Goal: Find contact information: Find contact information

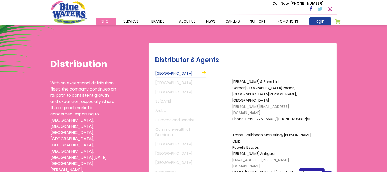
scroll to position [115, 0]
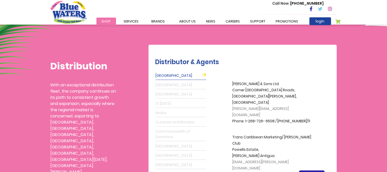
click at [161, 84] on link "Grenada" at bounding box center [181, 85] width 51 height 8
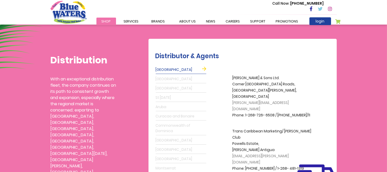
scroll to position [115, 0]
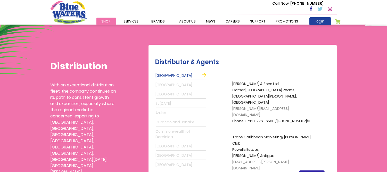
click at [165, 86] on link "Grenada" at bounding box center [181, 85] width 51 height 8
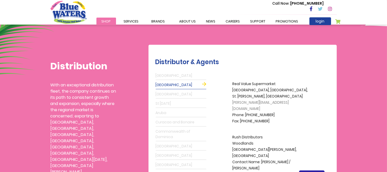
click at [160, 93] on link "Barbados" at bounding box center [181, 94] width 51 height 8
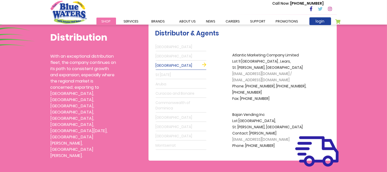
scroll to position [86, 0]
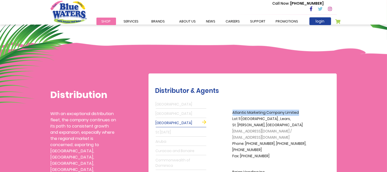
copy p "Atlantic Marketing Company Limited"
drag, startPoint x: 233, startPoint y: 113, endPoint x: 304, endPoint y: 111, distance: 71.2
click at [304, 111] on p "Atlantic Marketing Company Limited Lot 11 Dayrells Commercial Park , Lears, St.…" at bounding box center [274, 134] width 83 height 50
copy p "Atlantic Marketing Company Limited"
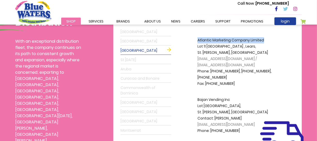
scroll to position [158, 0]
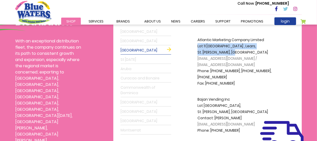
drag, startPoint x: 198, startPoint y: 45, endPoint x: 238, endPoint y: 53, distance: 40.5
click at [238, 53] on p "Atlantic Marketing Company Limited Lot 11 Dayrells Commercial Park , Lears, St.…" at bounding box center [238, 62] width 83 height 50
copy p "Lot 11 Dayrells Commercial Park , Lears, St. Michael, Barbados"
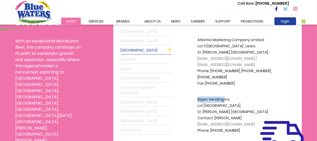
drag, startPoint x: 195, startPoint y: 100, endPoint x: 224, endPoint y: 99, distance: 29.2
click at [224, 99] on div "A.S. Bryden & Sons Ltd. Corner Fort & Anchorage Roads, St. Johns, Antigua grego…" at bounding box center [235, 81] width 127 height 109
copy p "Bajan Vending"
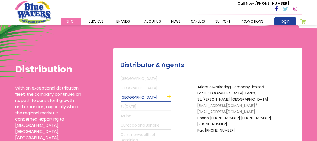
click at [137, 107] on link "St Lucia" at bounding box center [145, 106] width 51 height 8
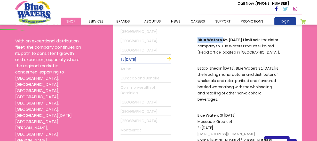
drag, startPoint x: 196, startPoint y: 39, endPoint x: 220, endPoint y: 41, distance: 24.6
click at [220, 41] on div "A.S. Bryden & Sons Ltd. Corner Fort & Anchorage Roads, St. Johns, Antigua grego…" at bounding box center [235, 89] width 127 height 125
copy strong "Blue Waters"
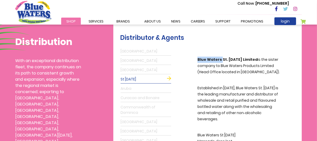
scroll to position [135, 0]
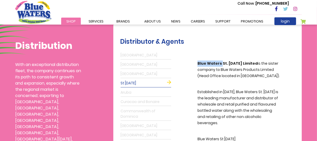
click at [140, 93] on link "Aruba" at bounding box center [145, 92] width 51 height 8
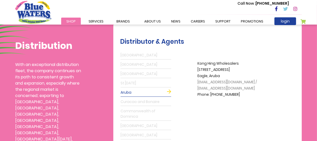
click at [137, 98] on link "Curacao and Bonaire" at bounding box center [145, 102] width 51 height 8
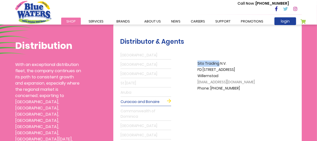
drag, startPoint x: 195, startPoint y: 62, endPoint x: 219, endPoint y: 62, distance: 24.0
click at [219, 62] on div "A.S. Bryden & Sons Ltd. Corner Fort & Anchorage Roads, St. Johns, Antigua grego…" at bounding box center [235, 105] width 127 height 108
copy p "Sito Trading"
click at [139, 111] on link "Commonwealth of Dominica" at bounding box center [145, 114] width 51 height 14
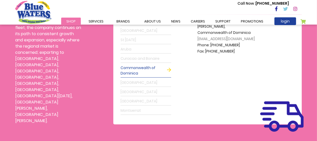
scroll to position [158, 0]
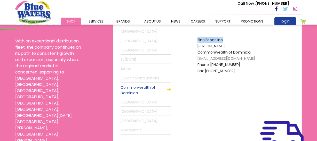
drag, startPoint x: 196, startPoint y: 39, endPoint x: 223, endPoint y: 40, distance: 26.6
click at [223, 40] on div "A.S. Bryden & Sons Ltd. Corner Fort & Anchorage Roads, St. Johns, Antigua grego…" at bounding box center [235, 81] width 127 height 108
copy p "Fine Foods Inc"
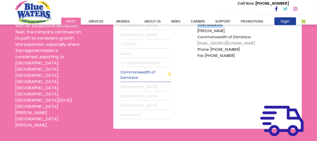
scroll to position [182, 0]
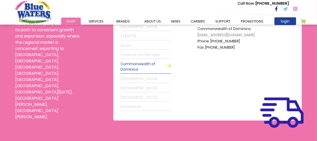
click at [132, 77] on link "Guyana" at bounding box center [145, 79] width 51 height 8
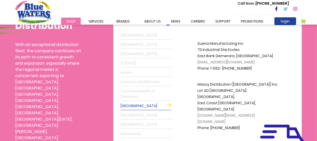
scroll to position [135, 0]
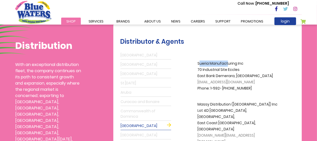
drag, startPoint x: 199, startPoint y: 62, endPoint x: 228, endPoint y: 62, distance: 28.9
click at [228, 62] on p "Sueria Manufacturing Inc 70 Industrial Site Eccles East Bank Demerara, Guyana s…" at bounding box center [238, 75] width 83 height 31
drag, startPoint x: 236, startPoint y: 62, endPoint x: 196, endPoint y: 61, distance: 40.3
click at [196, 61] on div "A.S. Bryden & Sons Ltd. Corner Fort & Anchorage Roads, St. Johns, Antigua grego…" at bounding box center [235, 105] width 127 height 108
copy p "Sueria Manufacturing"
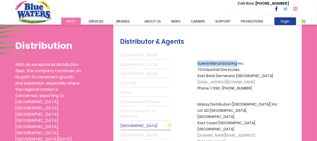
copy p "Sueria Manufacturing"
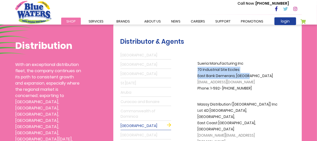
drag, startPoint x: 198, startPoint y: 69, endPoint x: 252, endPoint y: 75, distance: 54.5
click at [252, 75] on p "Sueria Manufacturing Inc 70 Industrial Site Eccles East Bank Demerara, Guyana s…" at bounding box center [238, 75] width 83 height 31
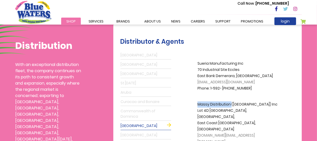
drag, startPoint x: 196, startPoint y: 103, endPoint x: 231, endPoint y: 104, distance: 34.9
click at [231, 104] on div "A.S. Bryden & Sons Ltd. Corner Fort & Anchorage Roads, St. Johns, Antigua grego…" at bounding box center [235, 105] width 127 height 108
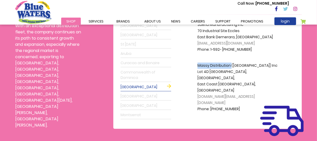
scroll to position [182, 0]
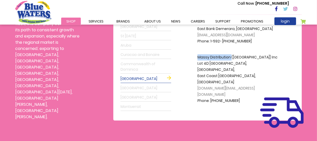
click at [137, 85] on link "St Maarten" at bounding box center [145, 88] width 51 height 8
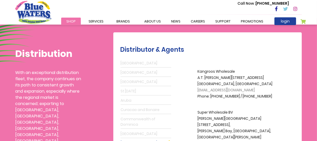
scroll to position [135, 0]
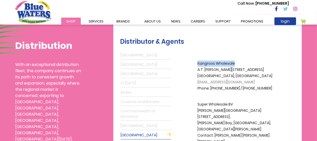
drag, startPoint x: 196, startPoint y: 62, endPoint x: 245, endPoint y: 64, distance: 48.8
click at [245, 64] on div "A.S. Bryden & Sons Ltd. Corner Fort & Anchorage Roads, St. Johns, Antigua grego…" at bounding box center [235, 122] width 127 height 143
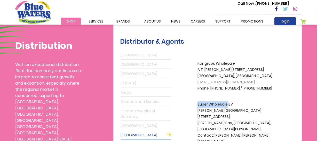
drag, startPoint x: 198, startPoint y: 103, endPoint x: 227, endPoint y: 104, distance: 28.9
click at [227, 104] on p "Super Wholesale BV Jabco Plaza Unit 4 Well Road, Cole Bay, Philipsburg, St. Maa…" at bounding box center [238, 129] width 83 height 56
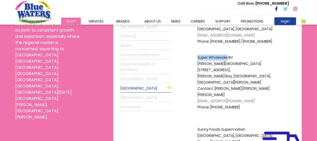
scroll to position [182, 0]
click at [201, 58] on p "Super Wholesale BV Jabco Plaza Unit 4 Well Road, Cole Bay, Philipsburg, St. Maa…" at bounding box center [238, 82] width 83 height 56
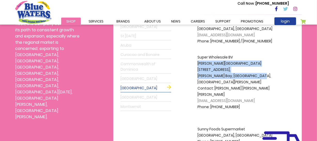
drag, startPoint x: 197, startPoint y: 61, endPoint x: 264, endPoint y: 69, distance: 67.8
click at [264, 69] on p "Super Wholesale BV Jabco Plaza Unit 4 Well Road, Cole Bay, Philipsburg, St. Maa…" at bounding box center [238, 82] width 83 height 56
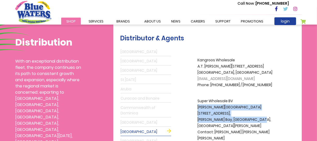
scroll to position [185, 0]
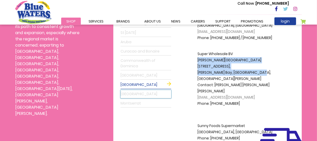
click at [136, 93] on link "Suriname" at bounding box center [145, 94] width 51 height 8
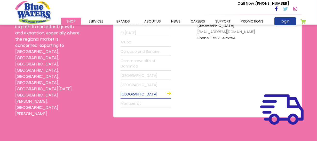
scroll to position [138, 0]
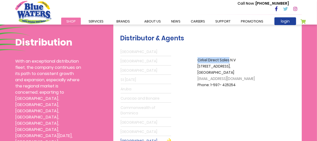
drag, startPoint x: 197, startPoint y: 57, endPoint x: 229, endPoint y: 60, distance: 32.1
click at [229, 60] on div "A.S. Bryden & Sons Ltd. Corner Fort & Anchorage Roads, St. Johns, Antigua grego…" at bounding box center [235, 101] width 127 height 108
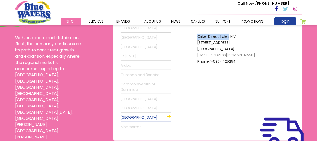
click at [139, 125] on link "Montserrat" at bounding box center [145, 127] width 51 height 8
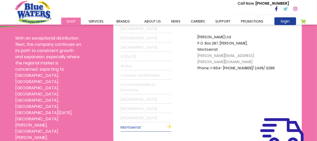
scroll to position [138, 0]
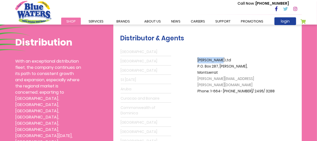
drag, startPoint x: 196, startPoint y: 59, endPoint x: 219, endPoint y: 59, distance: 23.2
click at [219, 59] on div "A.S. Bryden & Sons Ltd. Corner Fort & Anchorage Roads, St. Johns, Antigua grego…" at bounding box center [235, 101] width 127 height 108
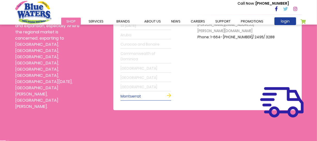
scroll to position [185, 0]
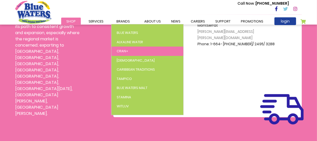
click at [121, 50] on span "Cran+" at bounding box center [123, 51] width 12 height 5
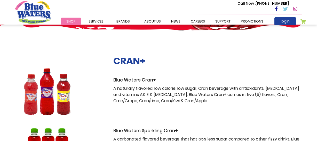
scroll to position [70, 0]
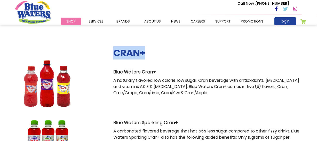
drag, startPoint x: 111, startPoint y: 51, endPoint x: 155, endPoint y: 53, distance: 43.9
click at [155, 53] on div "CRAN+ Blue Waters Cran+ A naturally flavored, low calorie, low sugar, Cran beve…" at bounding box center [207, 83] width 196 height 73
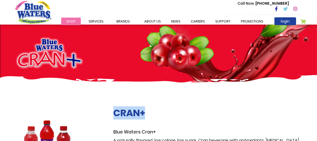
scroll to position [0, 0]
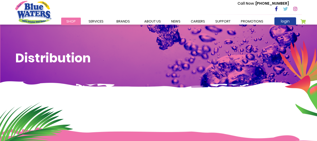
scroll to position [185, 0]
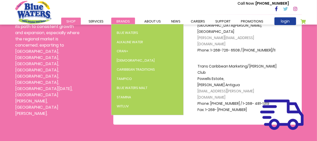
click at [120, 21] on span "Brands" at bounding box center [122, 21] width 13 height 5
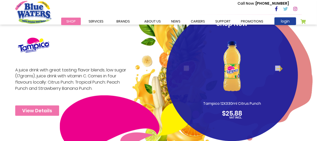
scroll to position [797, 0]
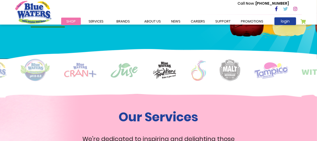
scroll to position [375, 0]
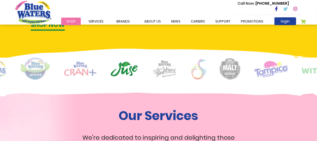
click at [38, 67] on img at bounding box center [35, 69] width 30 height 22
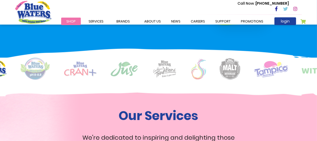
click at [41, 70] on img at bounding box center [35, 69] width 30 height 22
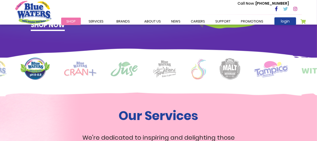
click at [79, 71] on img at bounding box center [80, 68] width 33 height 15
